Goal: Information Seeking & Learning: Learn about a topic

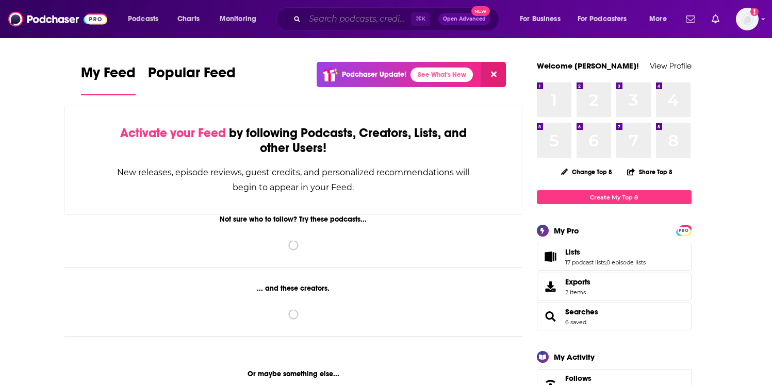
click at [405, 18] on input "Search podcasts, credits, & more..." at bounding box center [358, 19] width 106 height 17
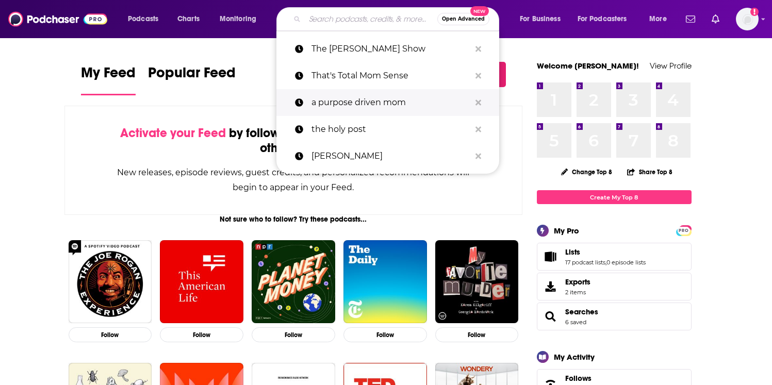
click at [410, 96] on p "a purpose driven mom" at bounding box center [390, 102] width 159 height 27
type input "a purpose driven mom"
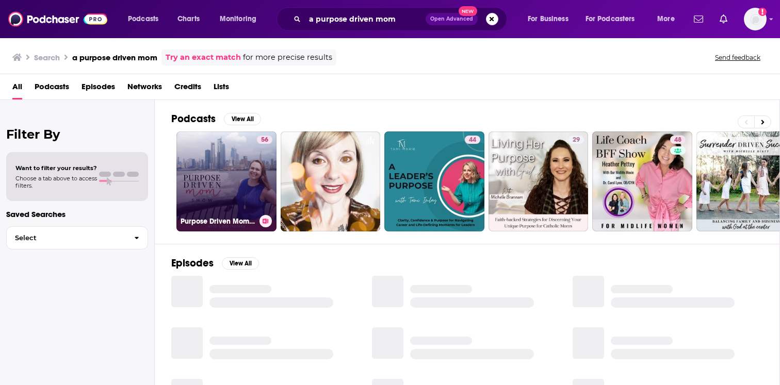
click at [240, 168] on link "56 Purpose Driven Mom Show" at bounding box center [226, 182] width 100 height 100
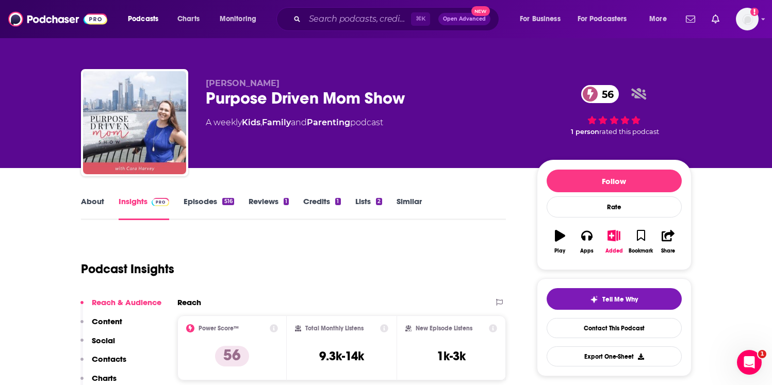
click at [100, 205] on link "About" at bounding box center [92, 208] width 23 height 24
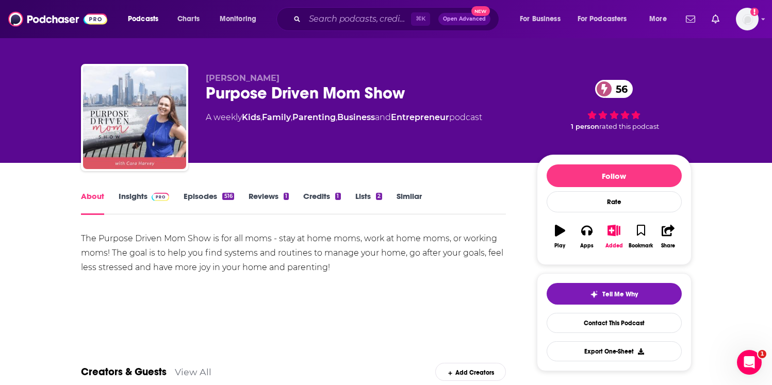
scroll to position [6, 0]
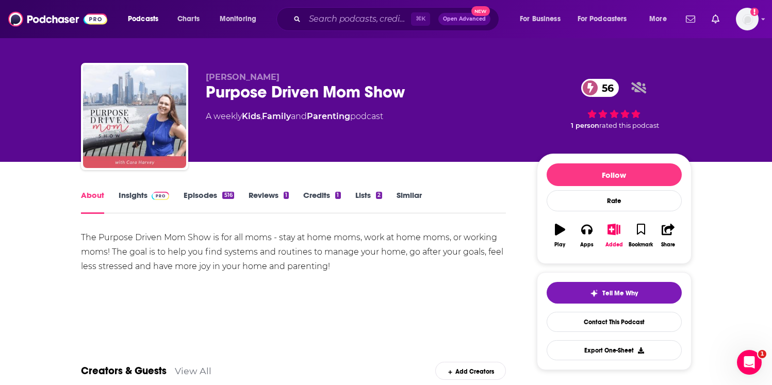
click at [185, 241] on div "The Purpose Driven Mom Show is for all moms - stay at home moms, work at home m…" at bounding box center [293, 252] width 425 height 43
click at [180, 236] on div "The Purpose Driven Mom Show is for all moms - stay at home moms, work at home m…" at bounding box center [293, 252] width 425 height 43
click at [179, 236] on div "The Purpose Driven Mom Show is for all moms - stay at home moms, work at home m…" at bounding box center [293, 252] width 425 height 43
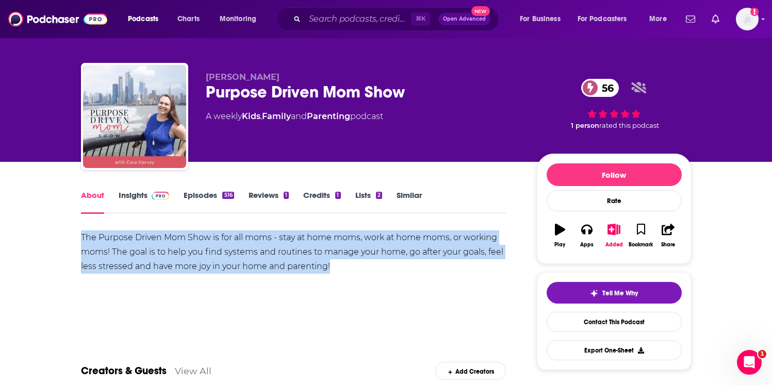
click at [179, 236] on div "The Purpose Driven Mom Show is for all moms - stay at home moms, work at home m…" at bounding box center [293, 252] width 425 height 43
click at [184, 236] on div "The Purpose Driven Mom Show is for all moms - stay at home moms, work at home m…" at bounding box center [293, 252] width 425 height 43
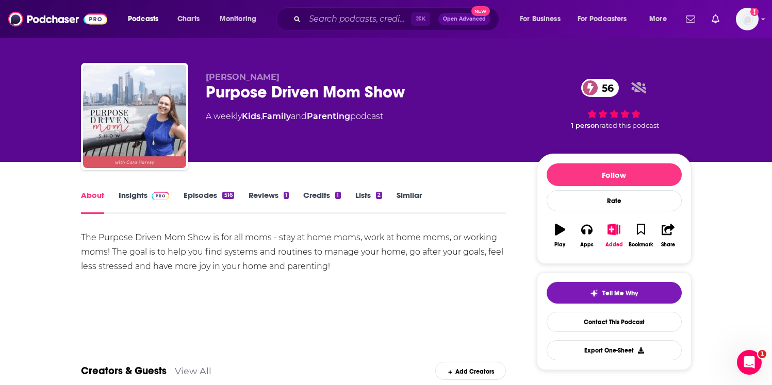
click at [206, 203] on link "Episodes 516" at bounding box center [209, 202] width 50 height 24
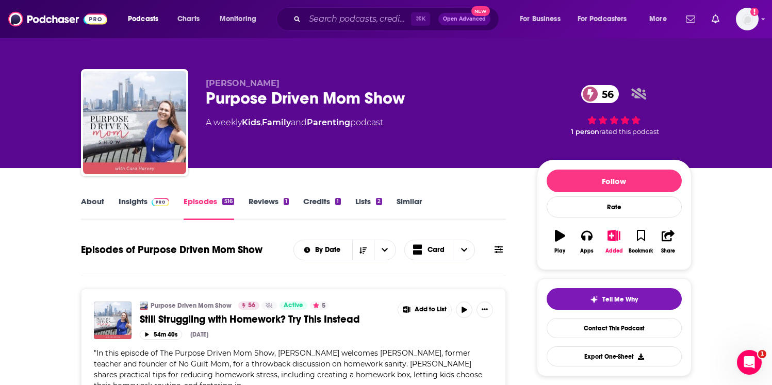
click at [95, 211] on link "About" at bounding box center [92, 208] width 23 height 24
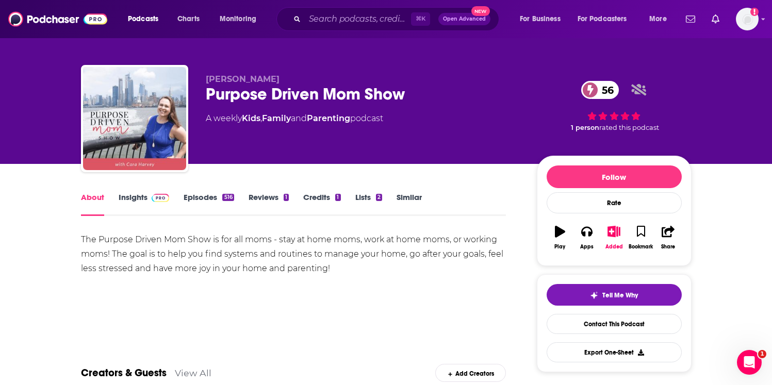
scroll to position [16, 0]
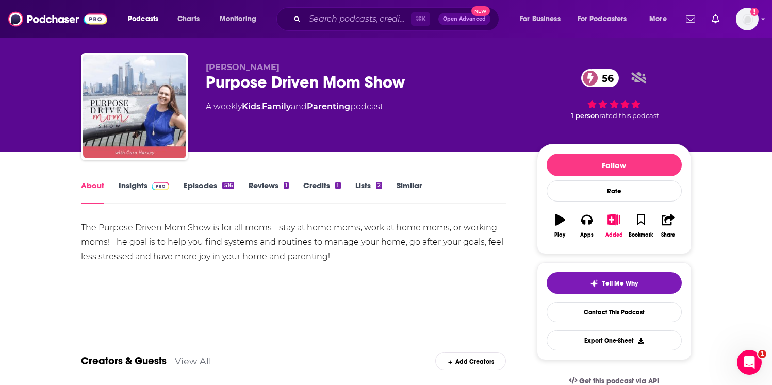
click at [171, 248] on div "The Purpose Driven Mom Show is for all moms - stay at home moms, work at home m…" at bounding box center [293, 242] width 425 height 43
click at [172, 248] on div "The Purpose Driven Mom Show is for all moms - stay at home moms, work at home m…" at bounding box center [293, 242] width 425 height 43
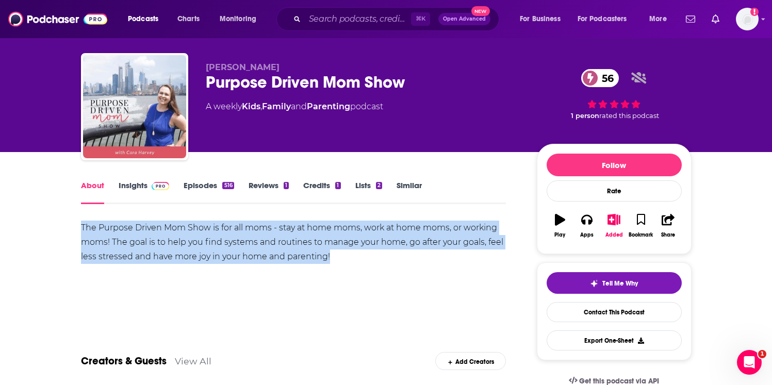
click at [172, 248] on div "The Purpose Driven Mom Show is for all moms - stay at home moms, work at home m…" at bounding box center [293, 242] width 425 height 43
copy div "The Purpose Driven Mom Show is for all moms - stay at home moms, work at home m…"
click at [149, 189] on span at bounding box center [158, 185] width 22 height 10
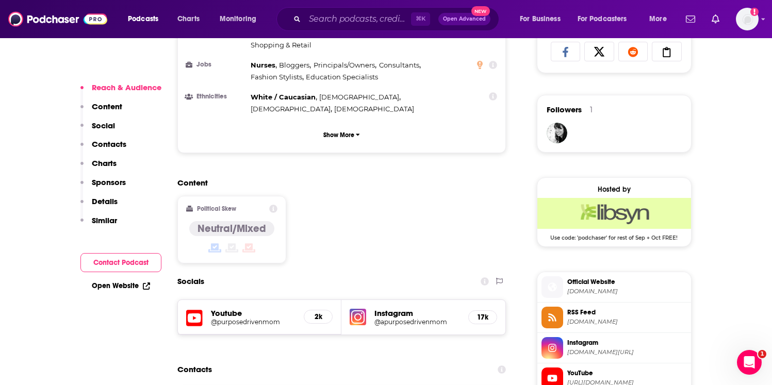
scroll to position [702, 0]
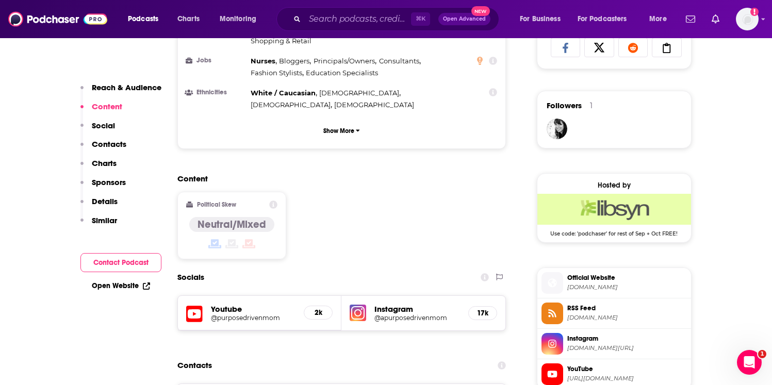
click at [407, 314] on h5 "@apurposedrivenmom" at bounding box center [417, 318] width 86 height 8
click at [233, 296] on div "Youtube @purposedrivenmom 2k" at bounding box center [260, 313] width 164 height 35
click at [233, 314] on h5 "@purposedrivenmom" at bounding box center [253, 318] width 85 height 8
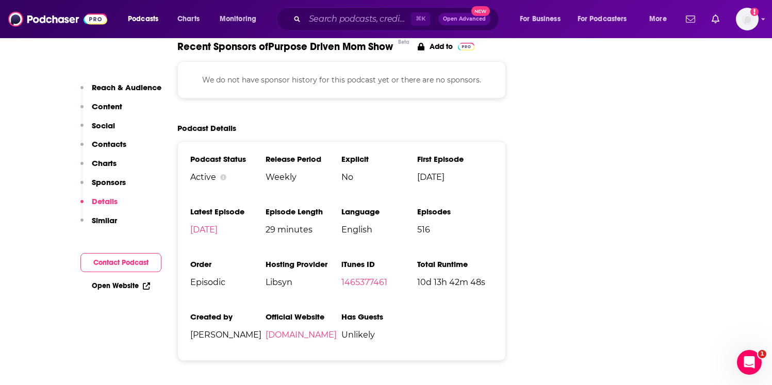
scroll to position [1441, 0]
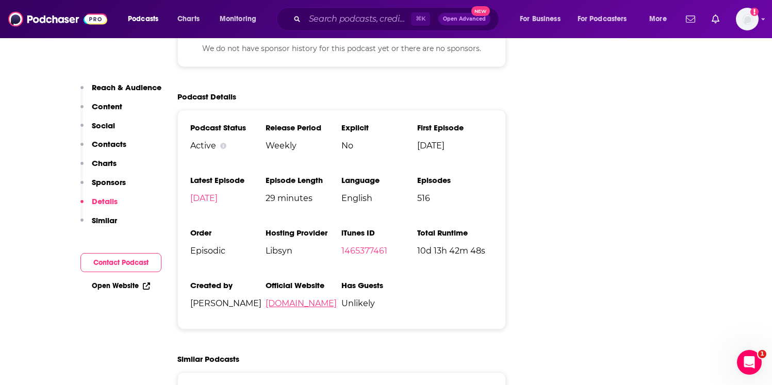
click at [298, 299] on link "[DOMAIN_NAME]" at bounding box center [301, 304] width 71 height 10
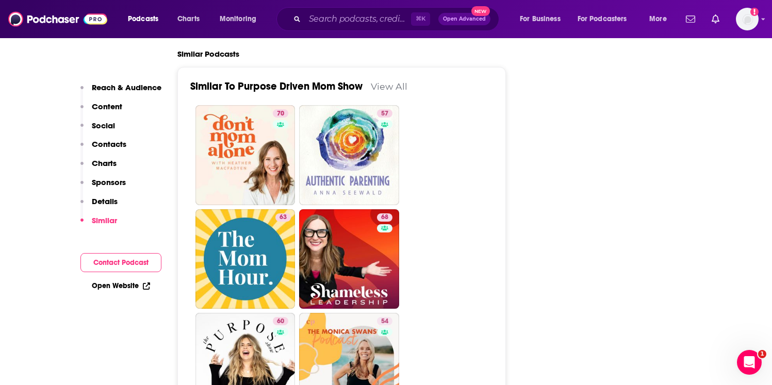
scroll to position [1832, 0]
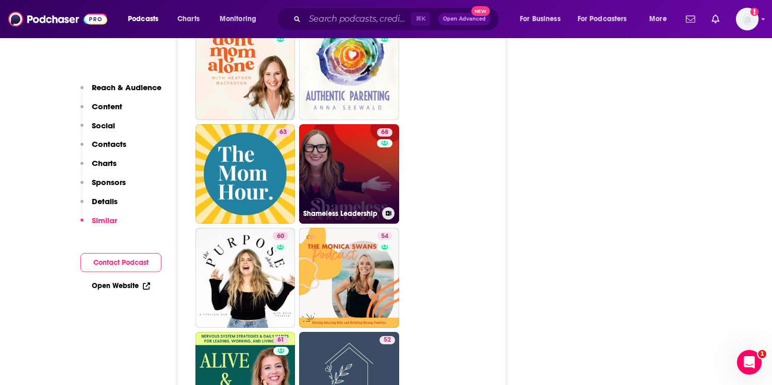
click at [368, 138] on link "68 Shameless Leadership" at bounding box center [349, 174] width 100 height 100
type input "[URL][DOMAIN_NAME]"
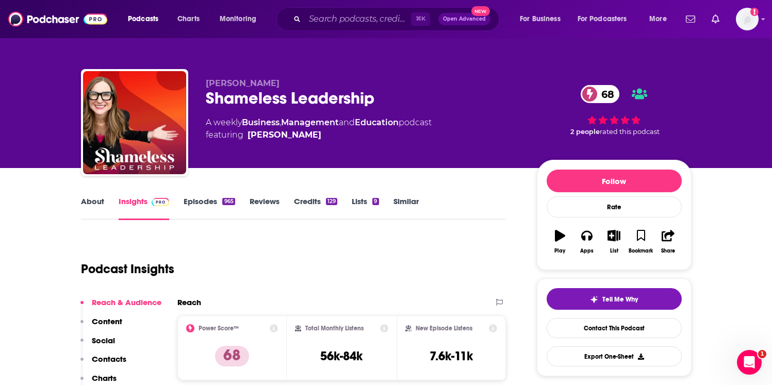
click at [98, 199] on link "About" at bounding box center [92, 208] width 23 height 24
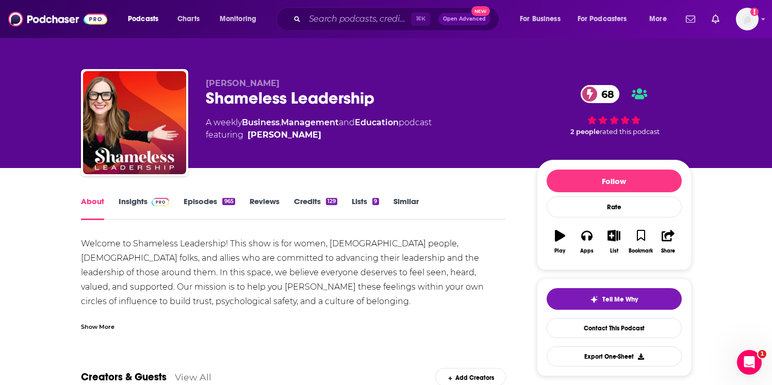
click at [118, 322] on div "Show More" at bounding box center [293, 323] width 425 height 18
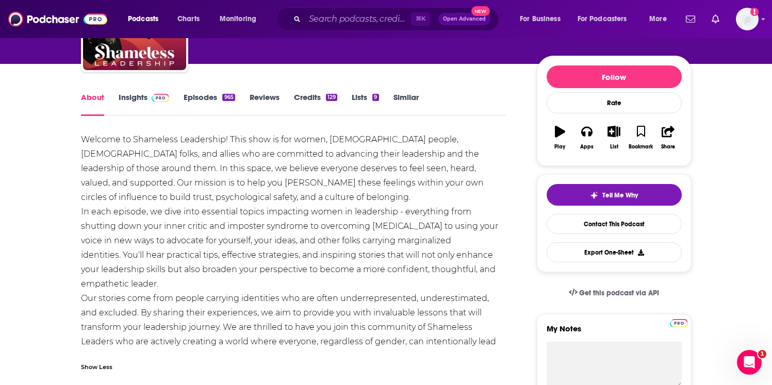
scroll to position [139, 0]
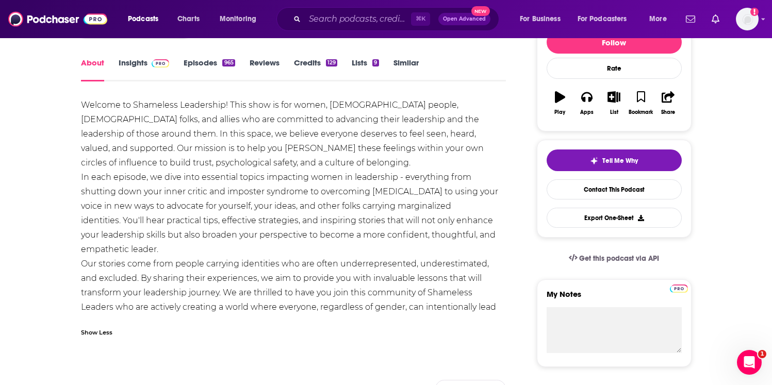
click at [150, 67] on span at bounding box center [158, 63] width 22 height 10
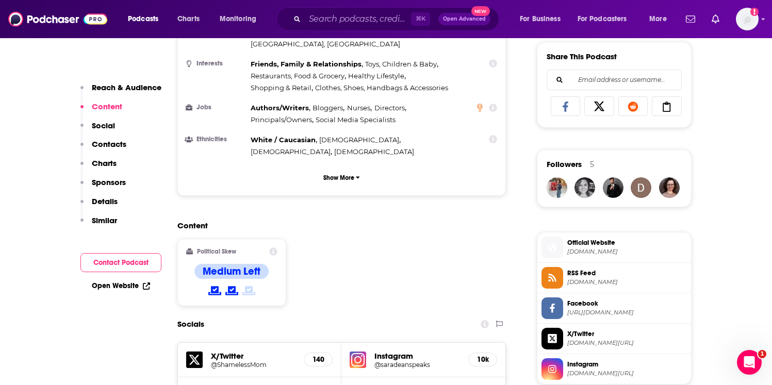
scroll to position [665, 0]
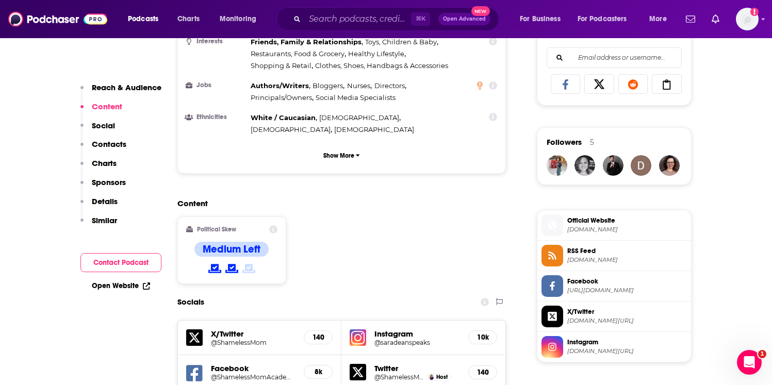
click at [419, 339] on h5 "@saradeanspeaks" at bounding box center [417, 343] width 86 height 8
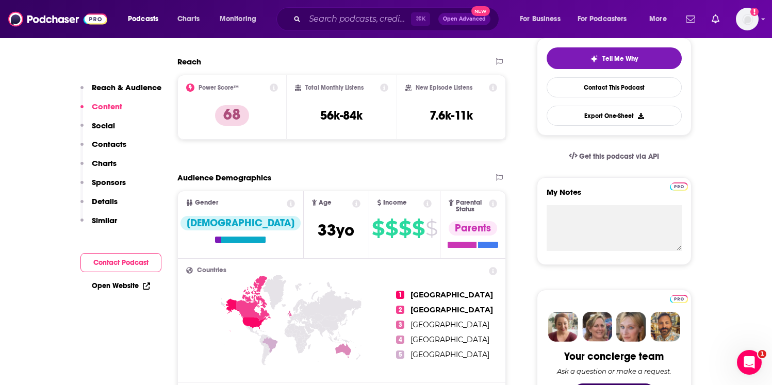
scroll to position [145, 0]
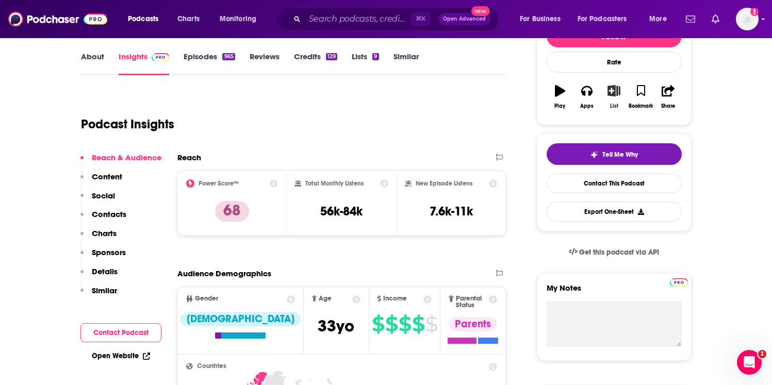
click at [615, 102] on button "List" at bounding box center [613, 96] width 27 height 37
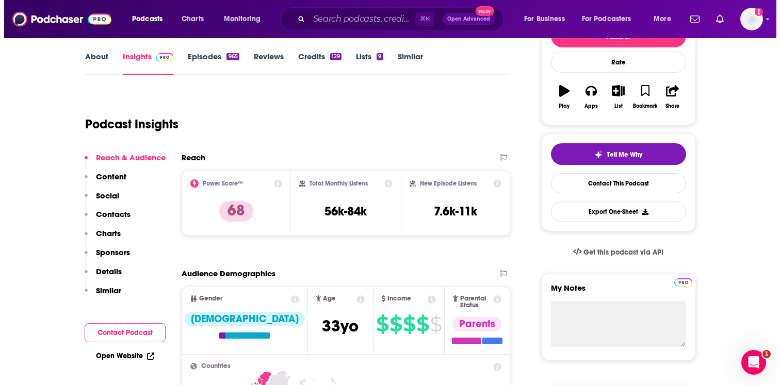
scroll to position [0, 0]
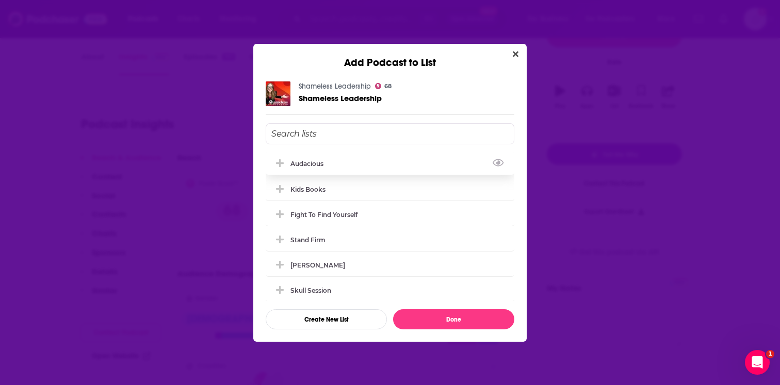
click at [315, 169] on div "Audacious" at bounding box center [390, 163] width 249 height 23
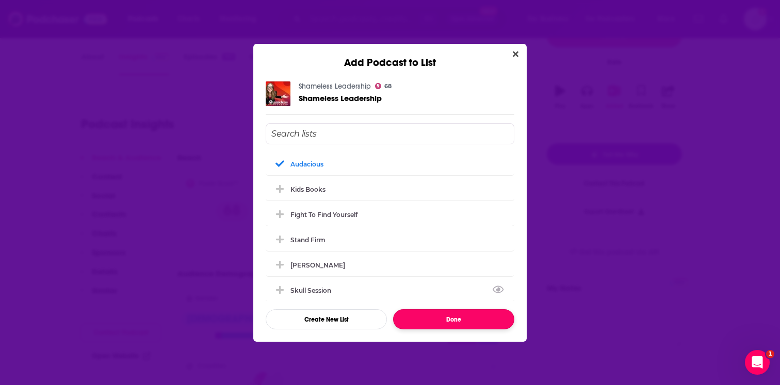
click at [459, 317] on button "Done" at bounding box center [453, 319] width 121 height 20
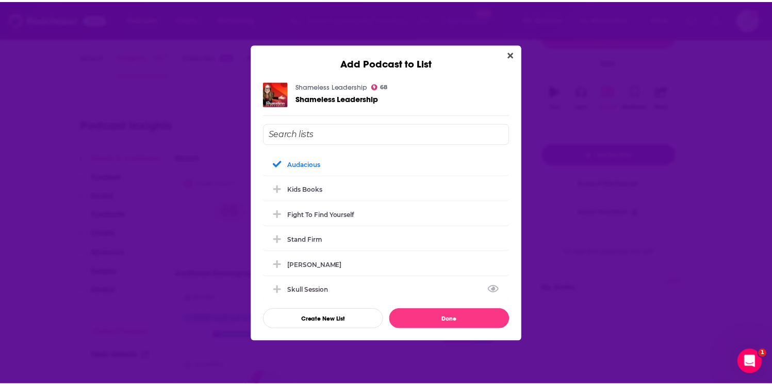
scroll to position [145, 0]
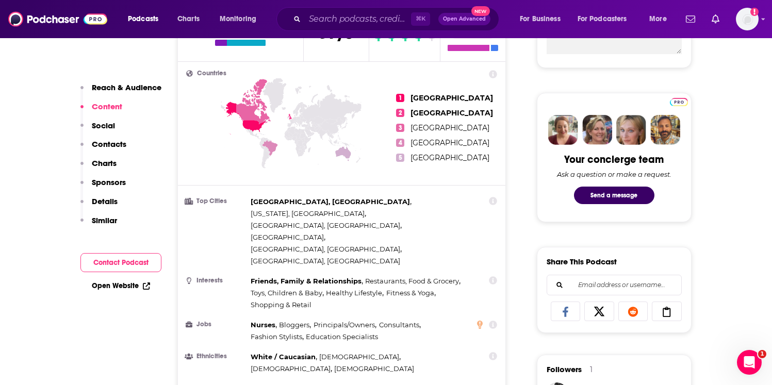
scroll to position [727, 0]
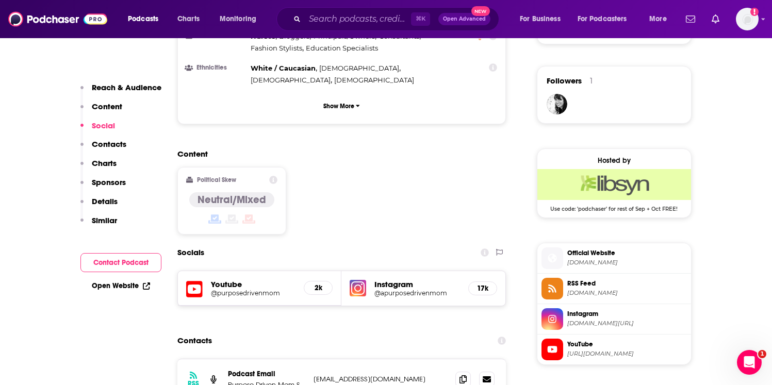
click at [262, 289] on h5 "@purposedrivenmom" at bounding box center [253, 293] width 85 height 8
click at [379, 10] on div "⌘ K Open Advanced New" at bounding box center [387, 19] width 223 height 24
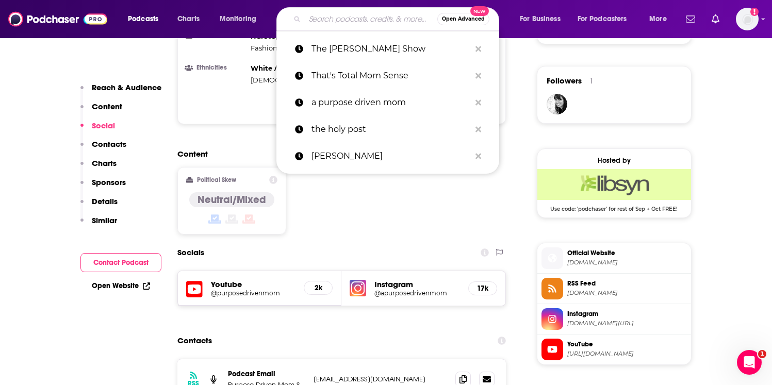
click at [379, 18] on input "Search podcasts, credits, & more..." at bounding box center [371, 19] width 133 height 17
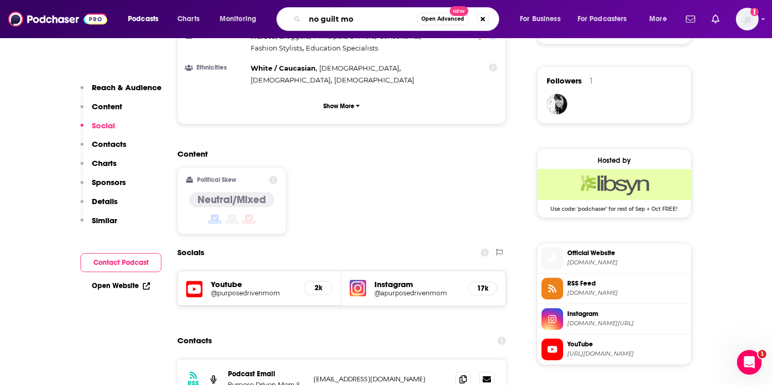
type input "no guilt mom"
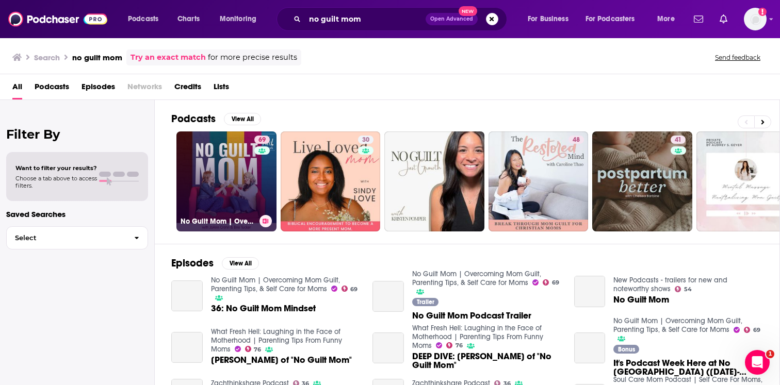
click at [236, 166] on link "69 No Guilt Mom | Overcoming Mom Guilt, Parenting Tips, & Self Care for Moms" at bounding box center [226, 182] width 100 height 100
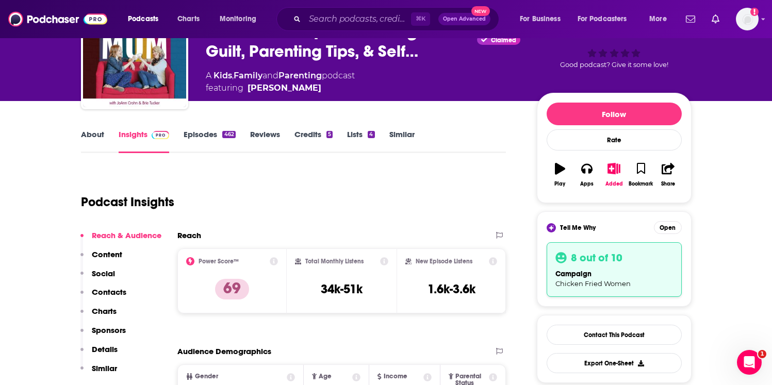
scroll to position [78, 0]
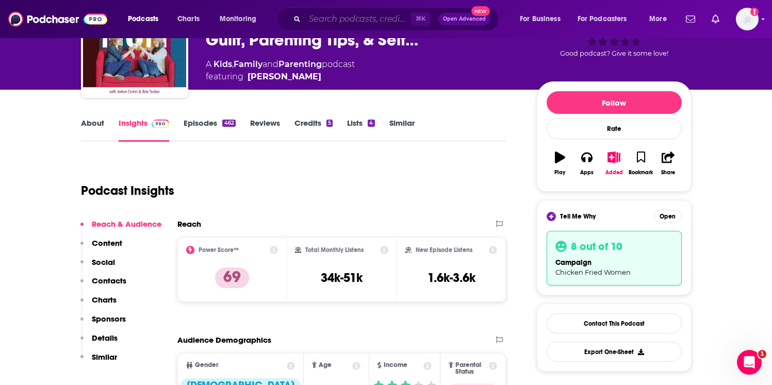
click at [312, 17] on input "Search podcasts, credits, & more..." at bounding box center [358, 19] width 106 height 17
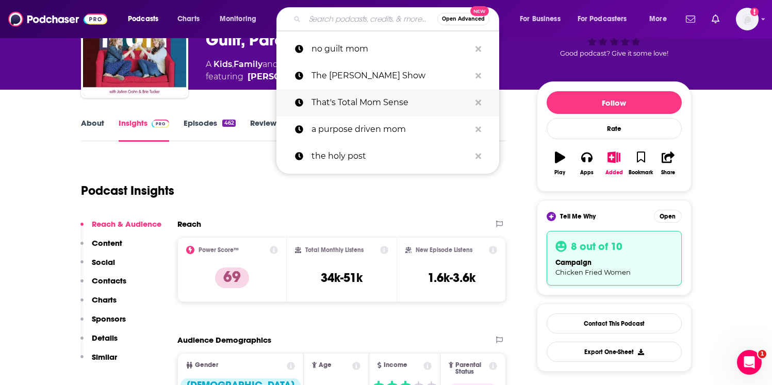
click at [362, 106] on p "That's Total Mom Sense" at bounding box center [390, 102] width 159 height 27
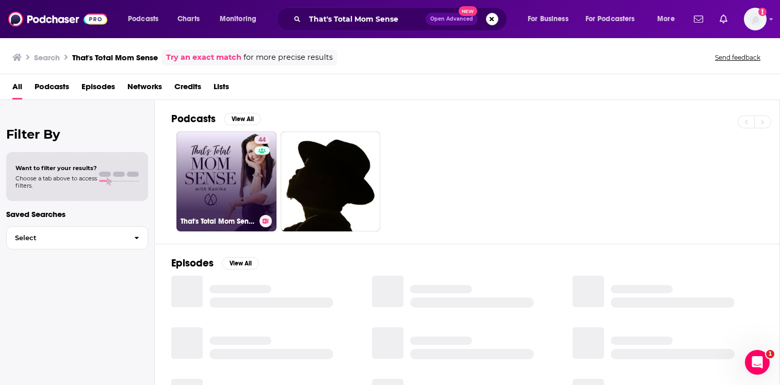
click at [247, 190] on link "44 That's Total Mom Sense" at bounding box center [226, 182] width 100 height 100
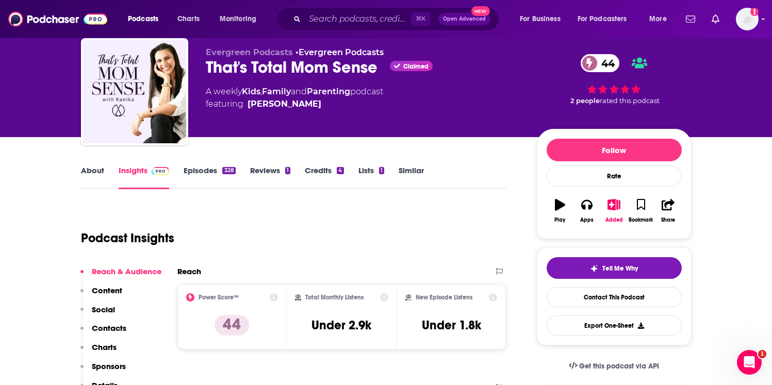
scroll to position [32, 0]
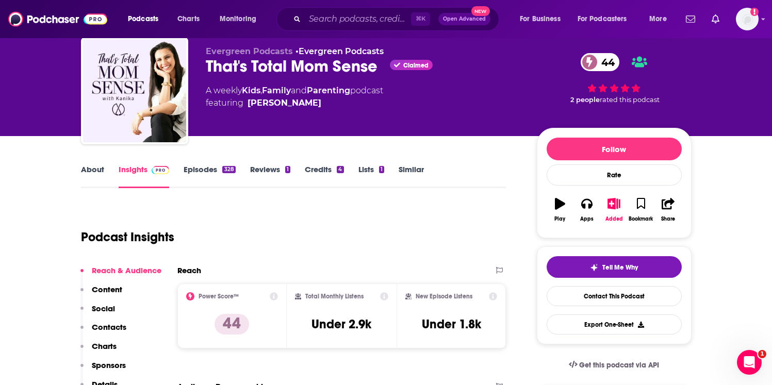
click at [93, 171] on link "About" at bounding box center [92, 177] width 23 height 24
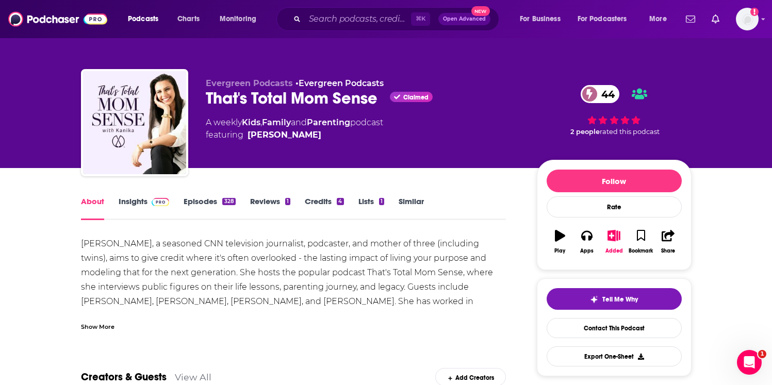
click at [132, 202] on link "Insights" at bounding box center [144, 208] width 51 height 24
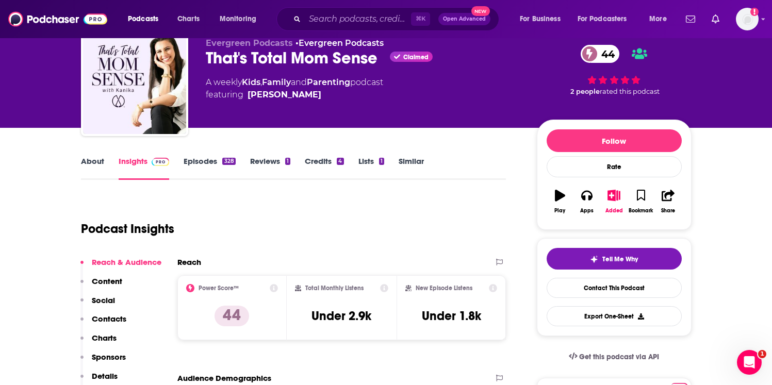
scroll to position [45, 0]
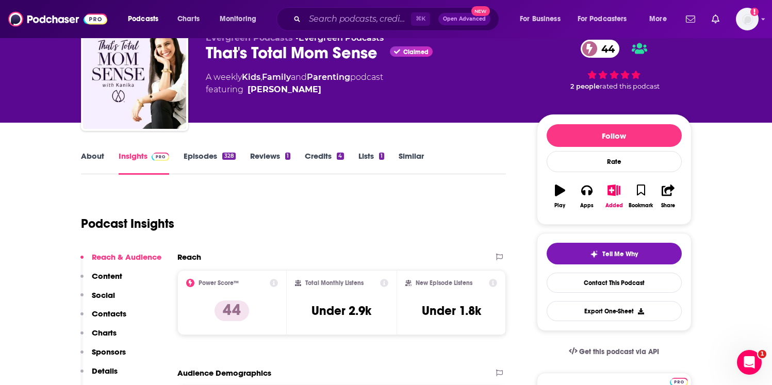
click at [92, 156] on link "About" at bounding box center [92, 163] width 23 height 24
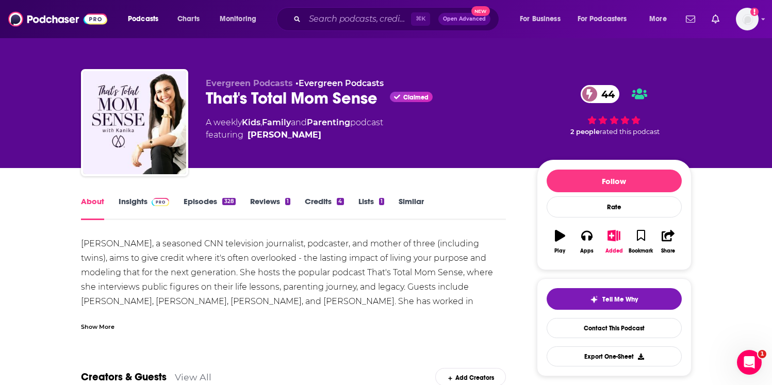
click at [94, 316] on div "Show More" at bounding box center [293, 323] width 425 height 18
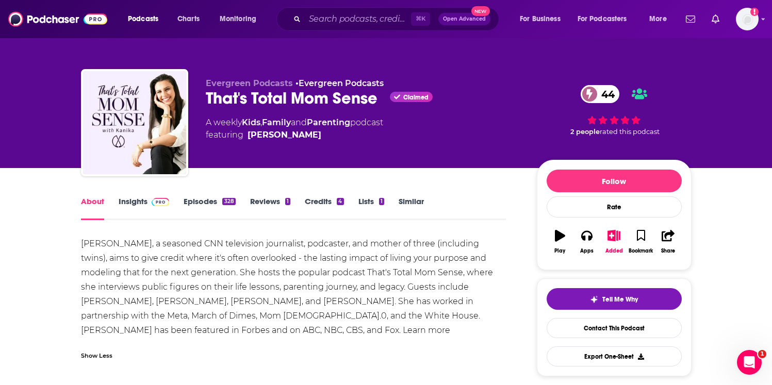
click at [146, 321] on div "[PERSON_NAME], a seasoned CNN television journalist, podcaster, and mother of t…" at bounding box center [293, 295] width 425 height 116
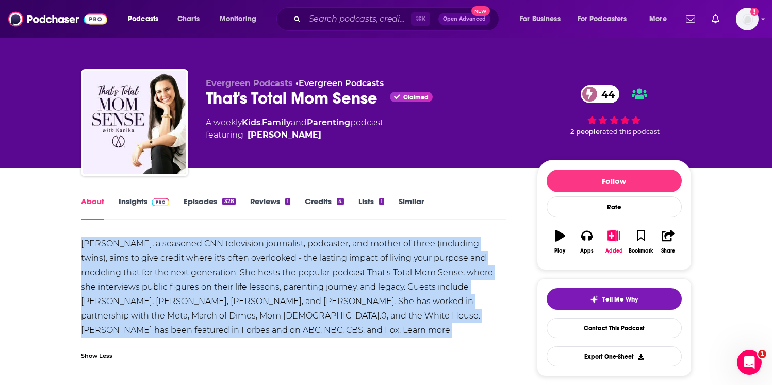
drag, startPoint x: 347, startPoint y: 334, endPoint x: 92, endPoint y: 245, distance: 270.2
copy div "[PERSON_NAME], a seasoned CNN television journalist, podcaster, and mother of t…"
click at [142, 199] on link "Insights" at bounding box center [144, 208] width 51 height 24
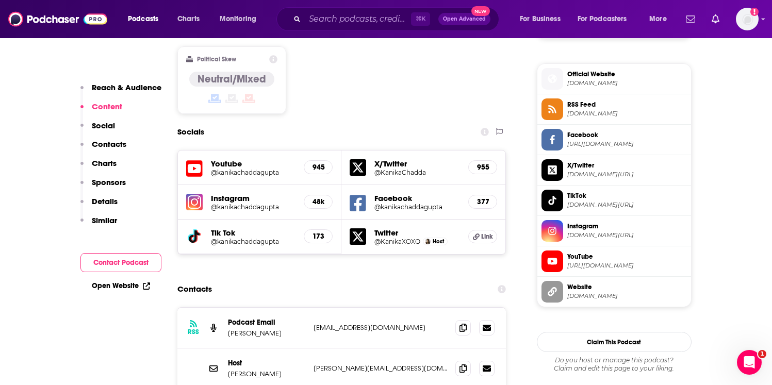
scroll to position [838, 0]
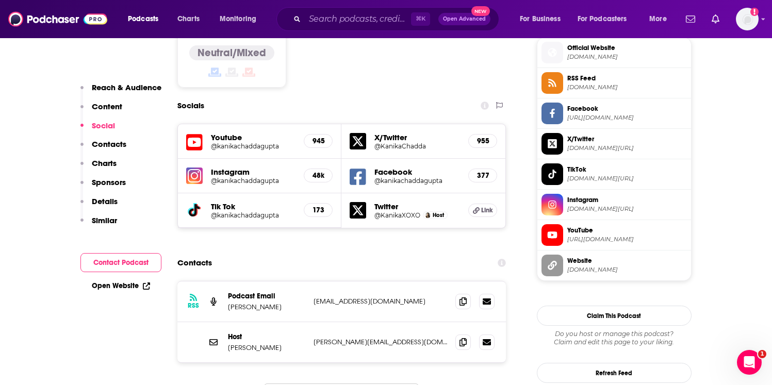
click at [253, 177] on h5 "@kanikachaddagupta" at bounding box center [253, 181] width 85 height 8
click at [267, 142] on h5 "@kanikachaddagupta" at bounding box center [253, 146] width 85 height 8
click at [320, 171] on h5 "48k" at bounding box center [318, 175] width 11 height 9
click at [316, 171] on h5 "48k" at bounding box center [318, 175] width 11 height 9
click at [313, 171] on h5 "48k" at bounding box center [318, 175] width 11 height 9
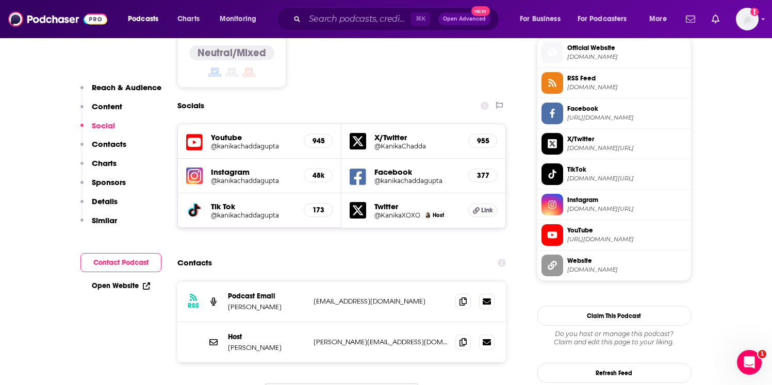
click at [254, 167] on h5 "Instagram" at bounding box center [253, 172] width 85 height 10
click at [255, 177] on h5 "@kanikachaddagupta" at bounding box center [253, 181] width 85 height 8
drag, startPoint x: 272, startPoint y: 107, endPoint x: 273, endPoint y: 112, distance: 5.3
click at [272, 133] on h5 "Youtube" at bounding box center [253, 138] width 85 height 10
click at [265, 142] on h5 "@kanikachaddagupta" at bounding box center [253, 146] width 85 height 8
